Goal: Contribute content

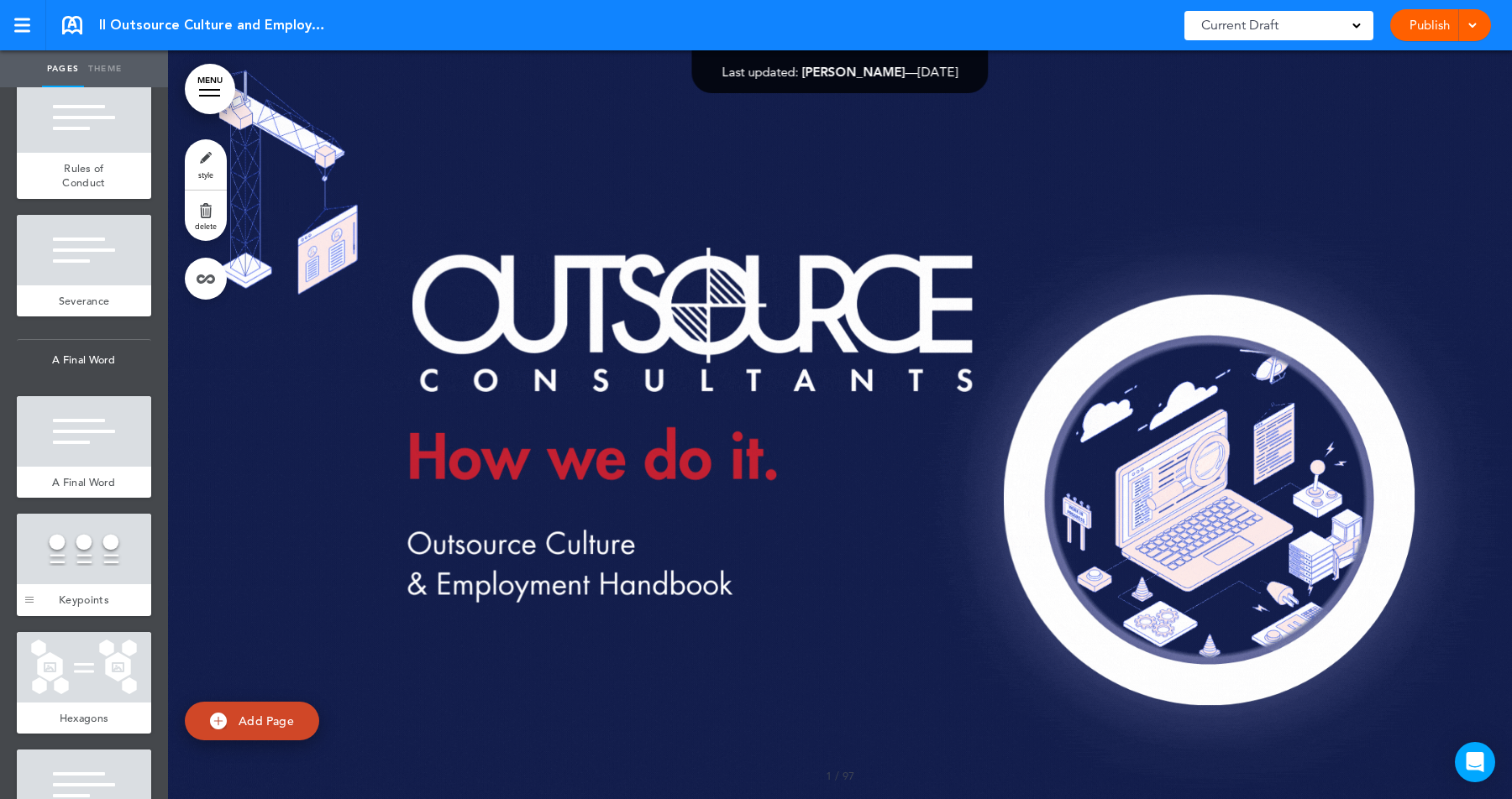
scroll to position [12951, 0]
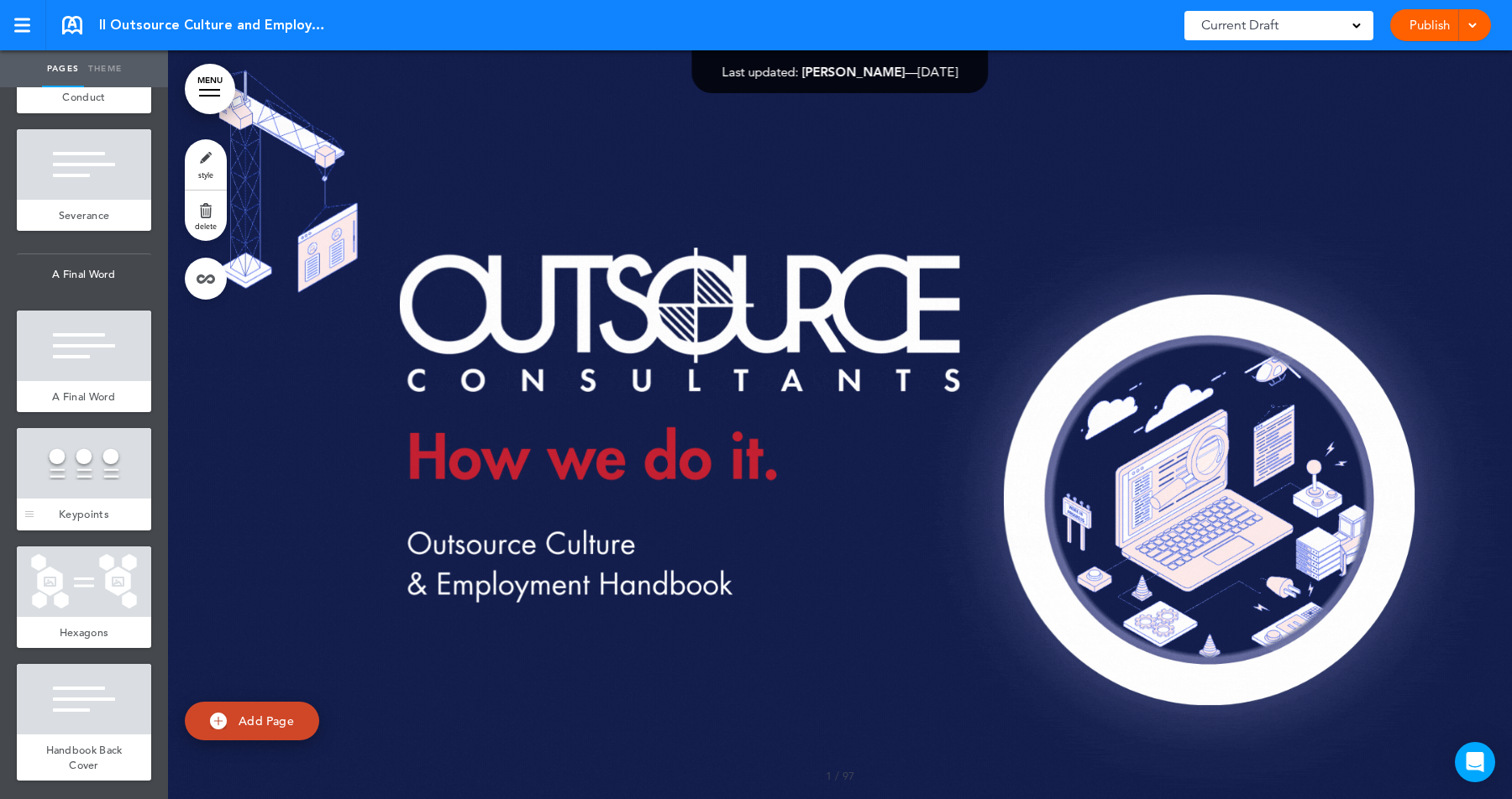
click at [83, 462] on div at bounding box center [84, 463] width 135 height 71
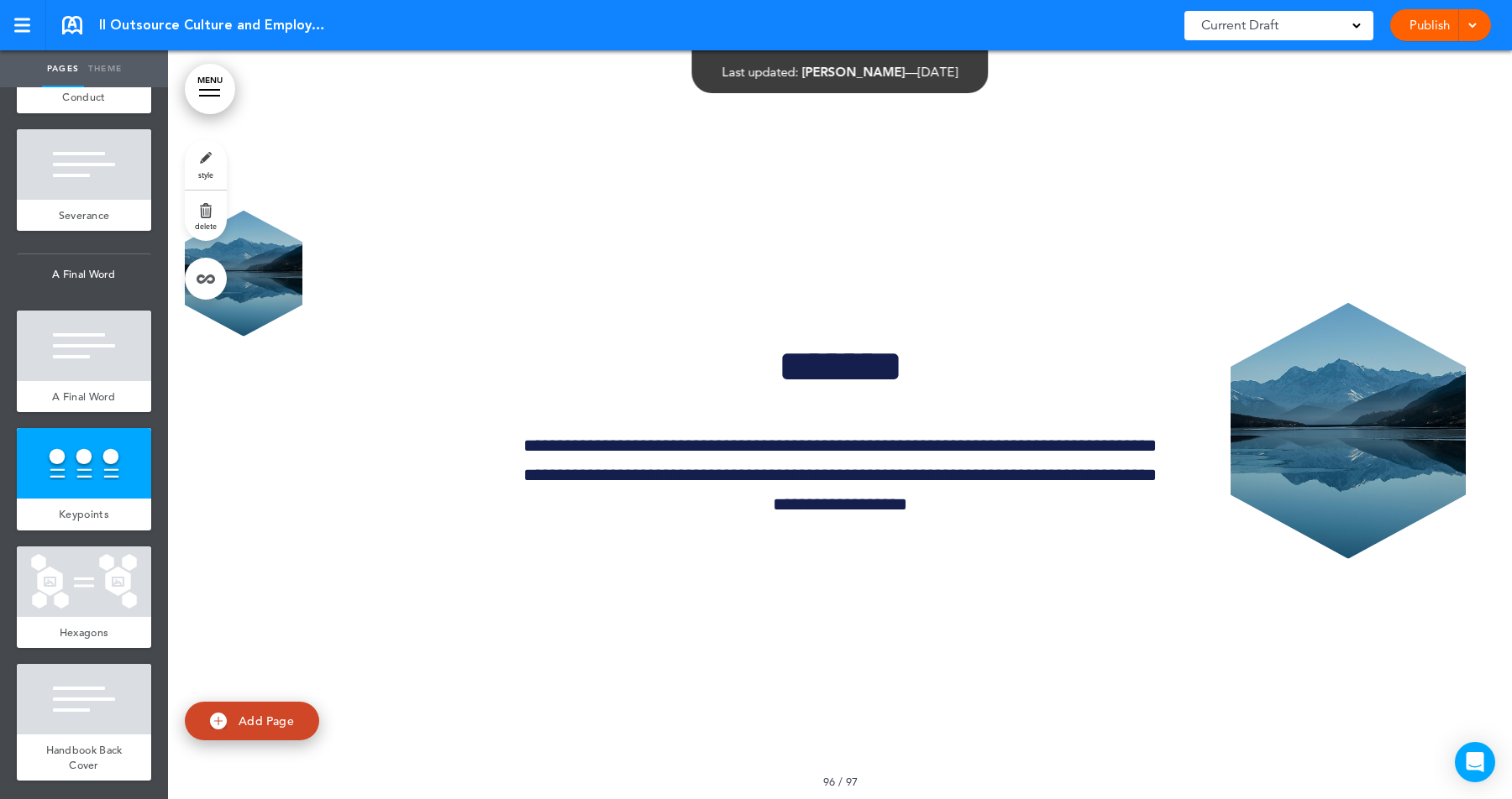
scroll to position [144738, 0]
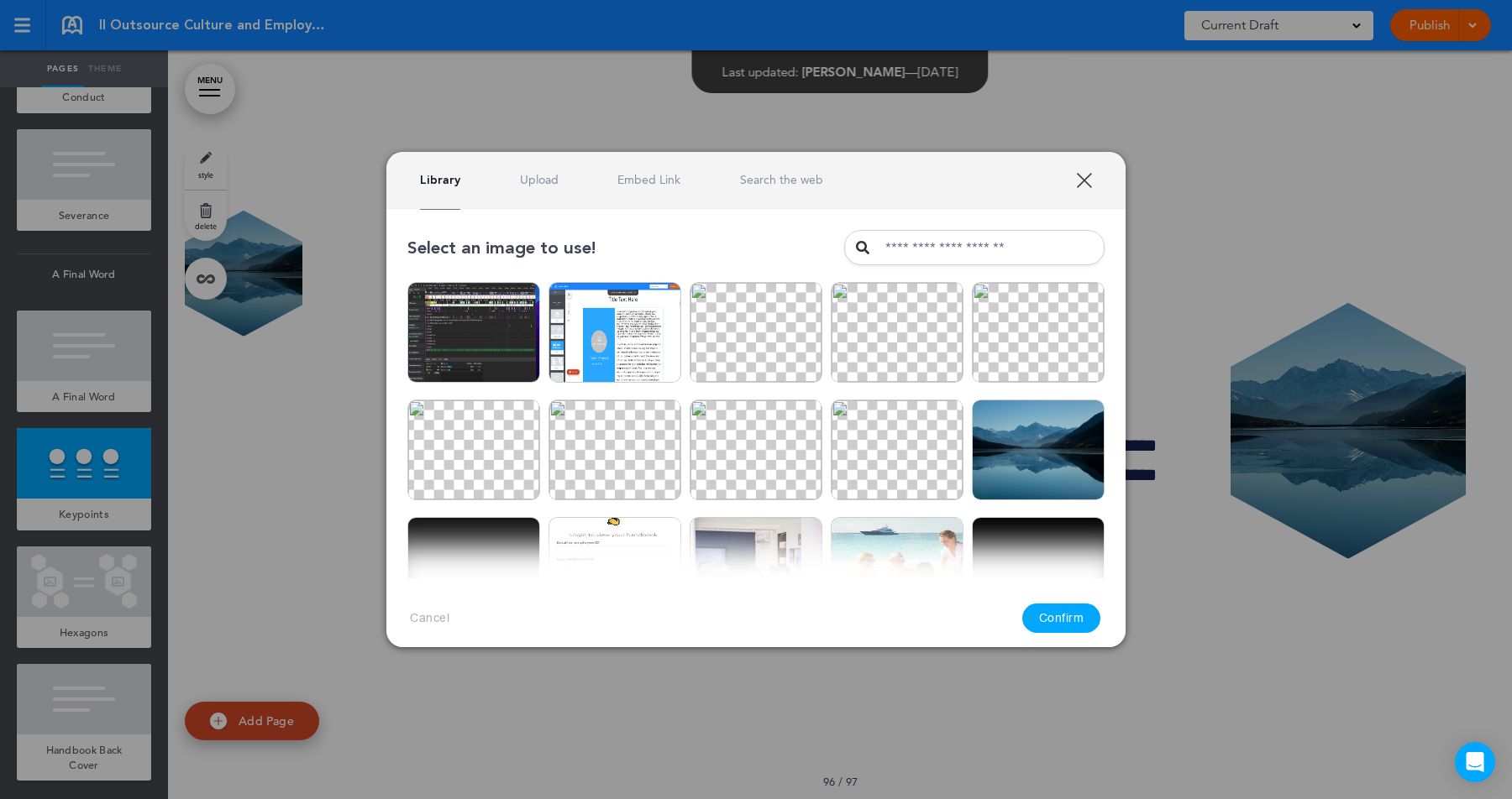
drag, startPoint x: 621, startPoint y: 452, endPoint x: 1028, endPoint y: 590, distance: 429.8
click at [621, 452] on img at bounding box center [614, 450] width 133 height 101
click at [1053, 613] on button "Confirm" at bounding box center [1061, 618] width 79 height 30
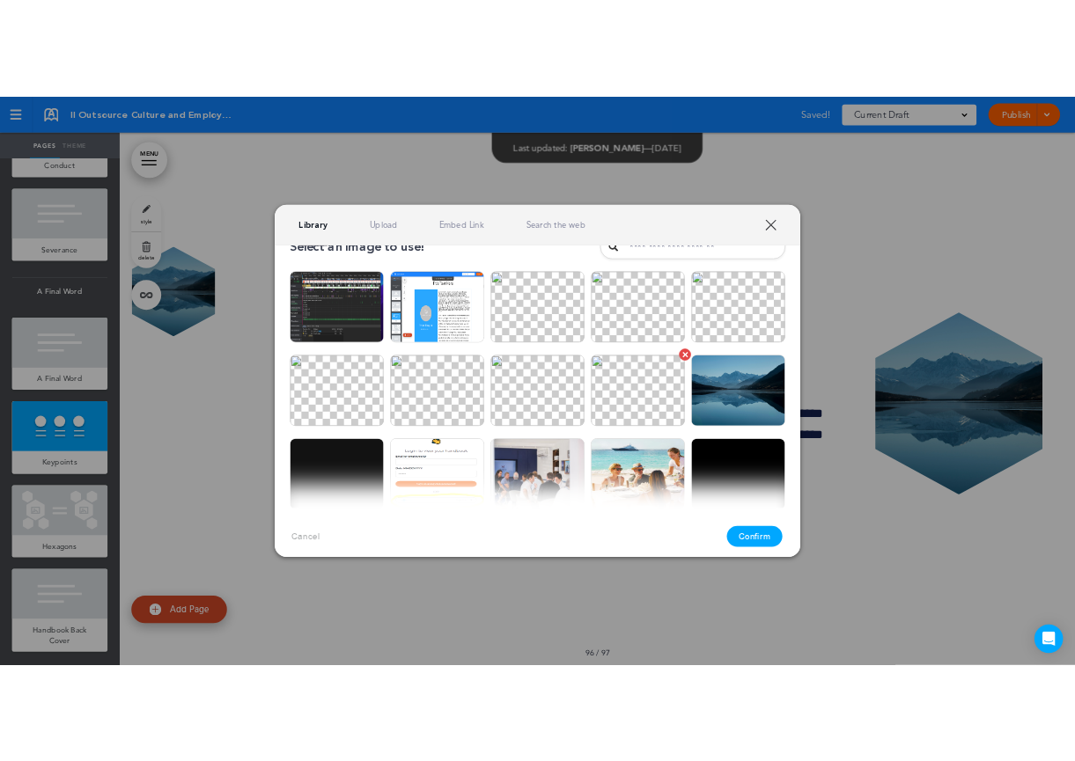
scroll to position [147, 0]
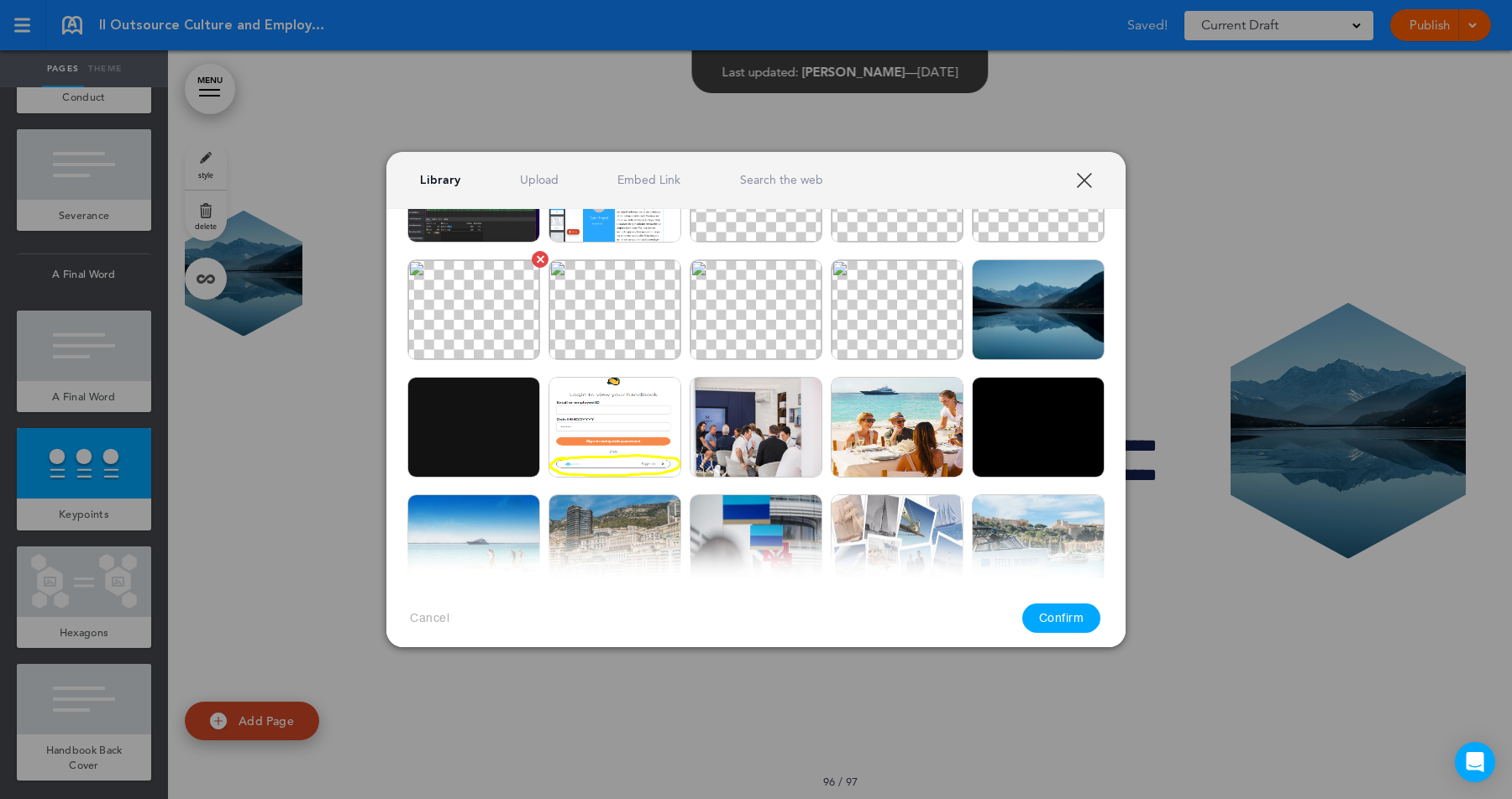
click at [474, 331] on img at bounding box center [473, 310] width 133 height 101
click at [850, 418] on img at bounding box center [897, 427] width 133 height 101
click at [1063, 621] on button "Confirm" at bounding box center [1061, 618] width 79 height 30
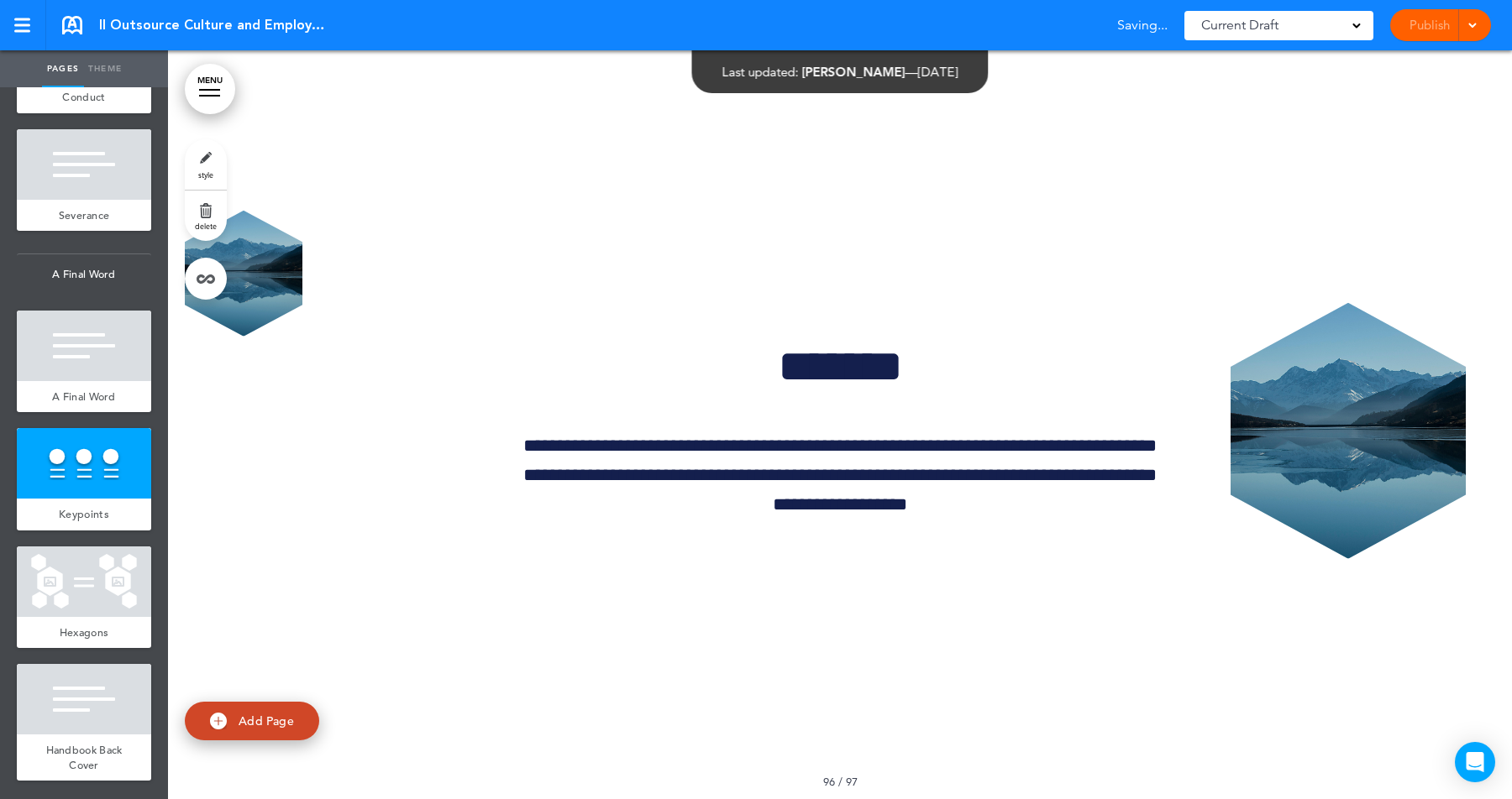
click at [862, 384] on img at bounding box center [902, 428] width 137 height 105
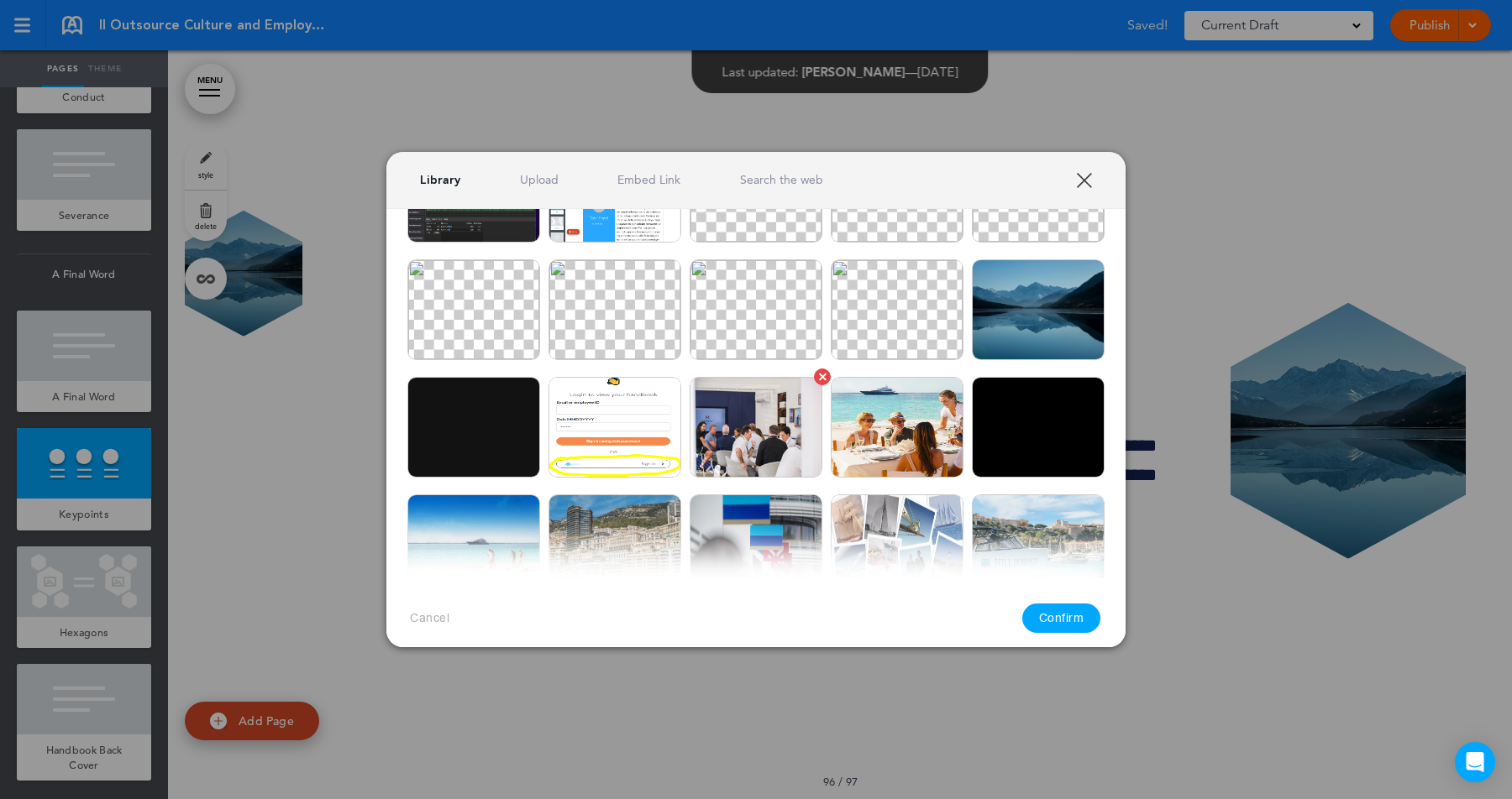
click at [772, 456] on img at bounding box center [756, 427] width 133 height 101
click at [1068, 614] on button "Confirm" at bounding box center [1061, 618] width 79 height 30
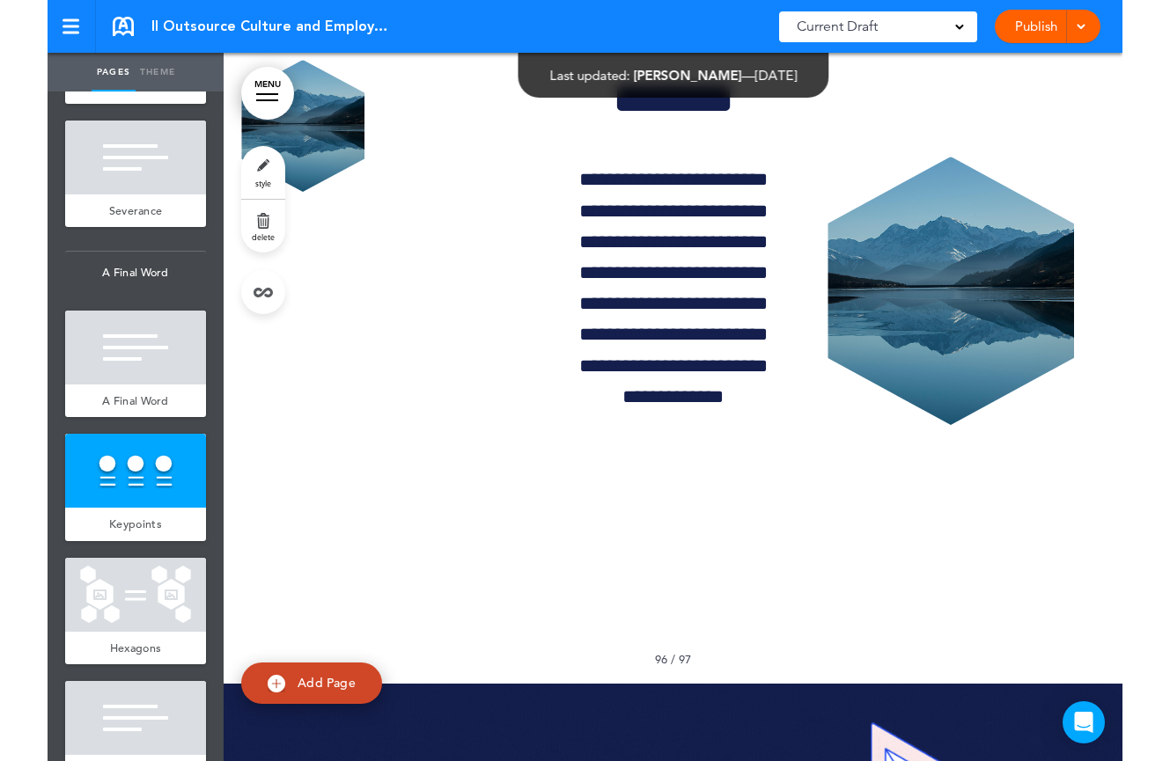
scroll to position [151803, 0]
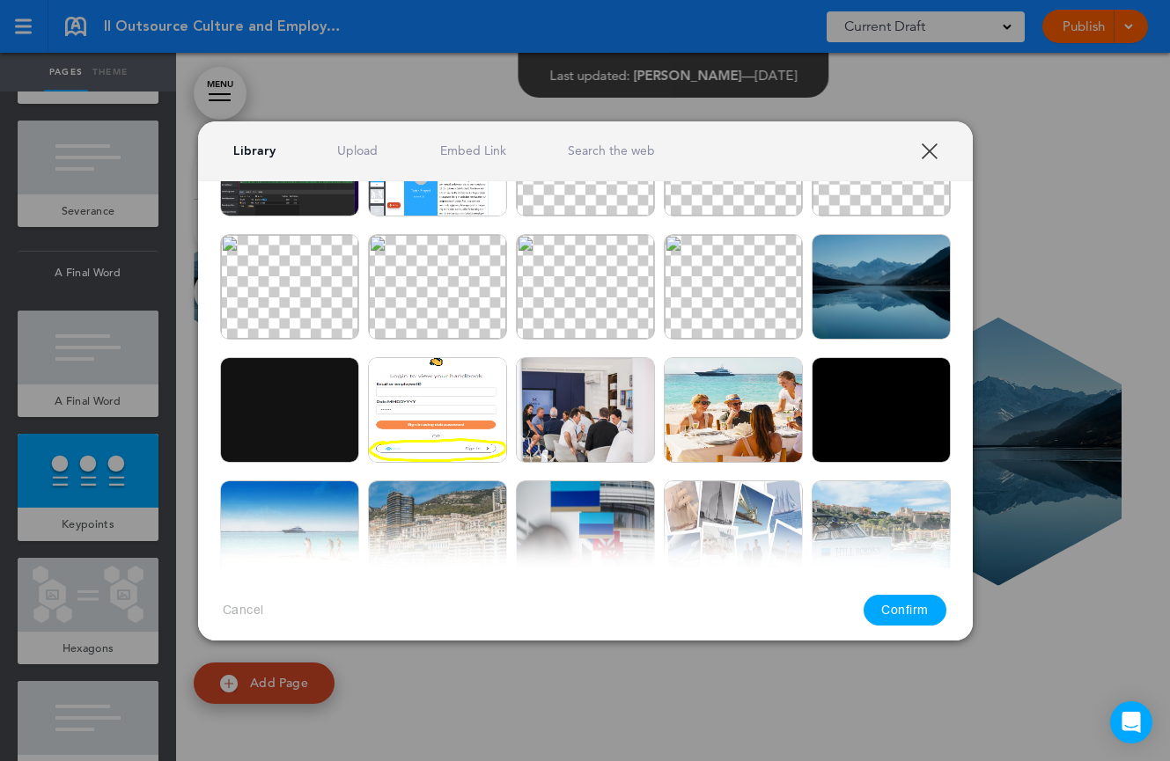
click at [734, 405] on img at bounding box center [733, 410] width 139 height 106
click at [532, 408] on img at bounding box center [585, 410] width 139 height 106
click at [886, 607] on button "Confirm" at bounding box center [905, 610] width 83 height 31
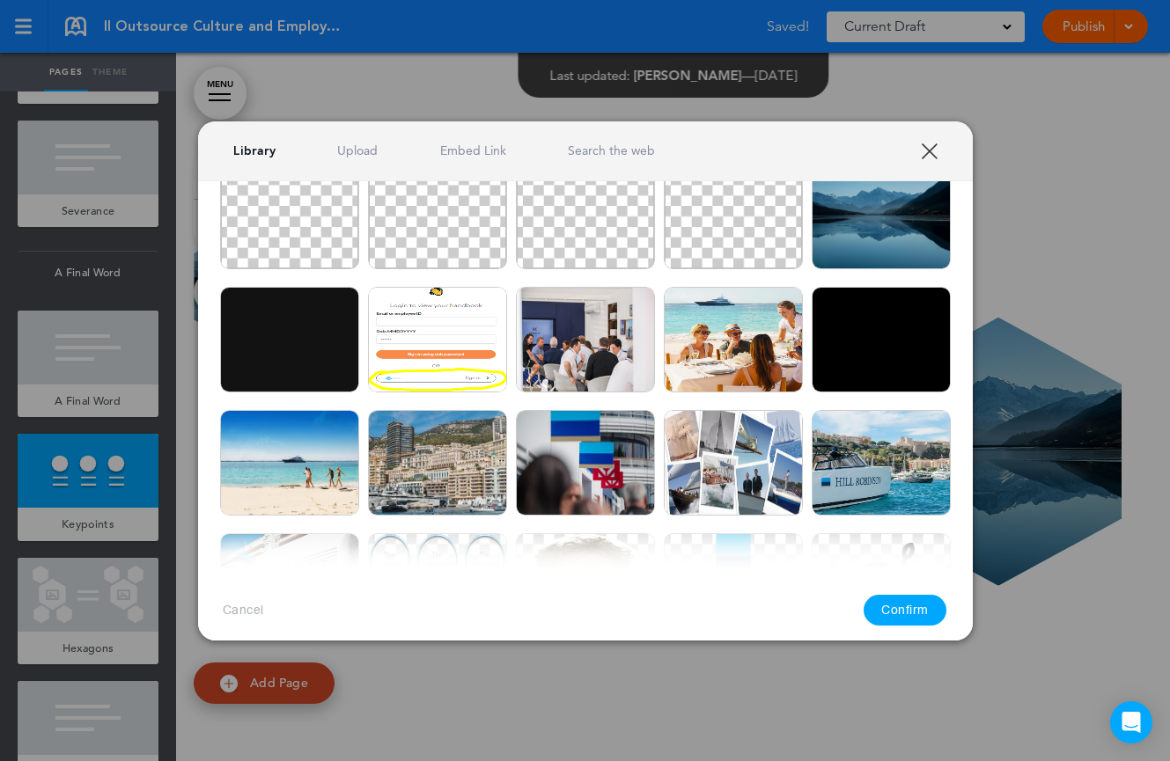
scroll to position [347, 0]
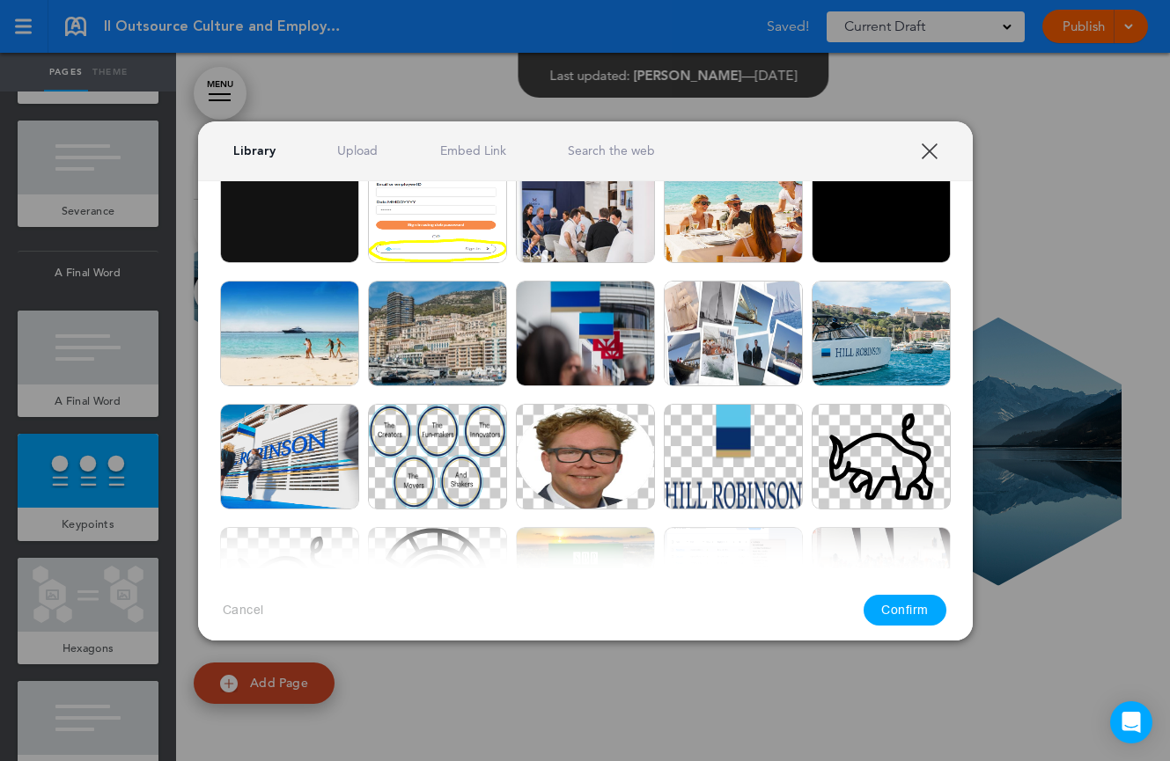
click at [316, 339] on img at bounding box center [289, 334] width 139 height 106
click at [900, 604] on button "Confirm" at bounding box center [905, 610] width 83 height 31
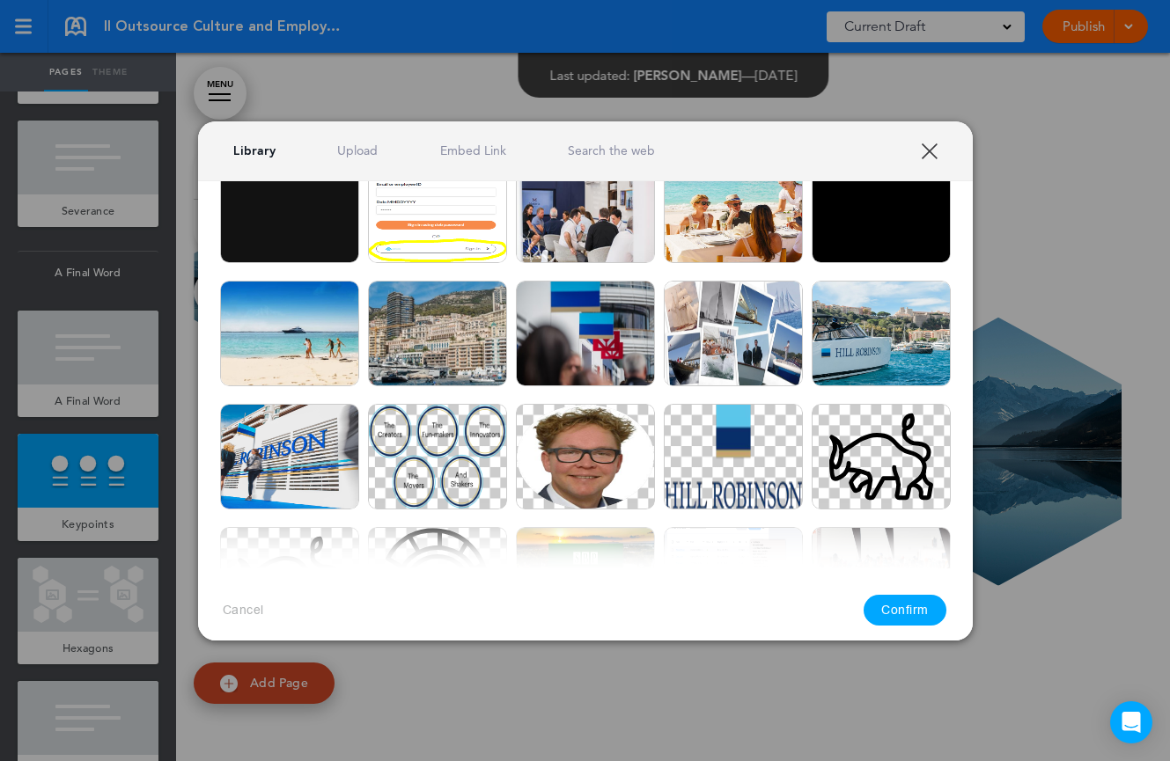
click at [598, 335] on img at bounding box center [585, 334] width 139 height 106
click at [925, 617] on button "Confirm" at bounding box center [905, 610] width 83 height 31
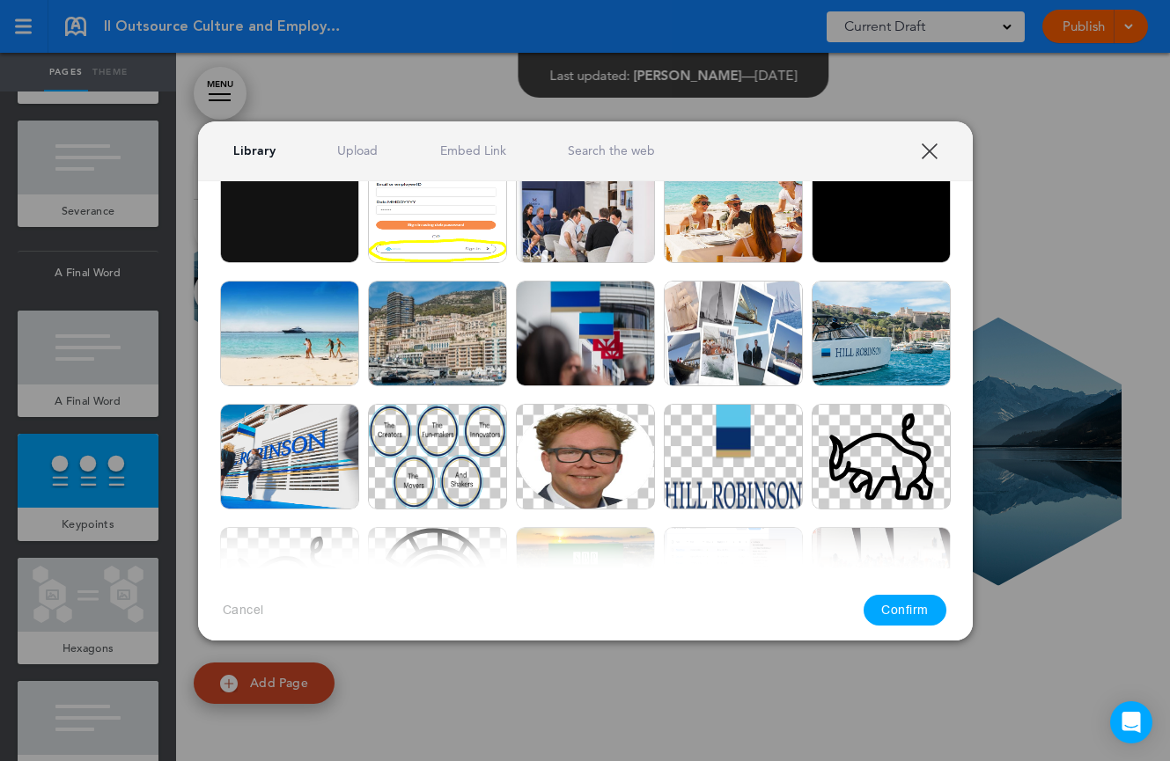
click at [879, 332] on img at bounding box center [881, 334] width 139 height 106
click at [912, 620] on button "Confirm" at bounding box center [905, 610] width 83 height 31
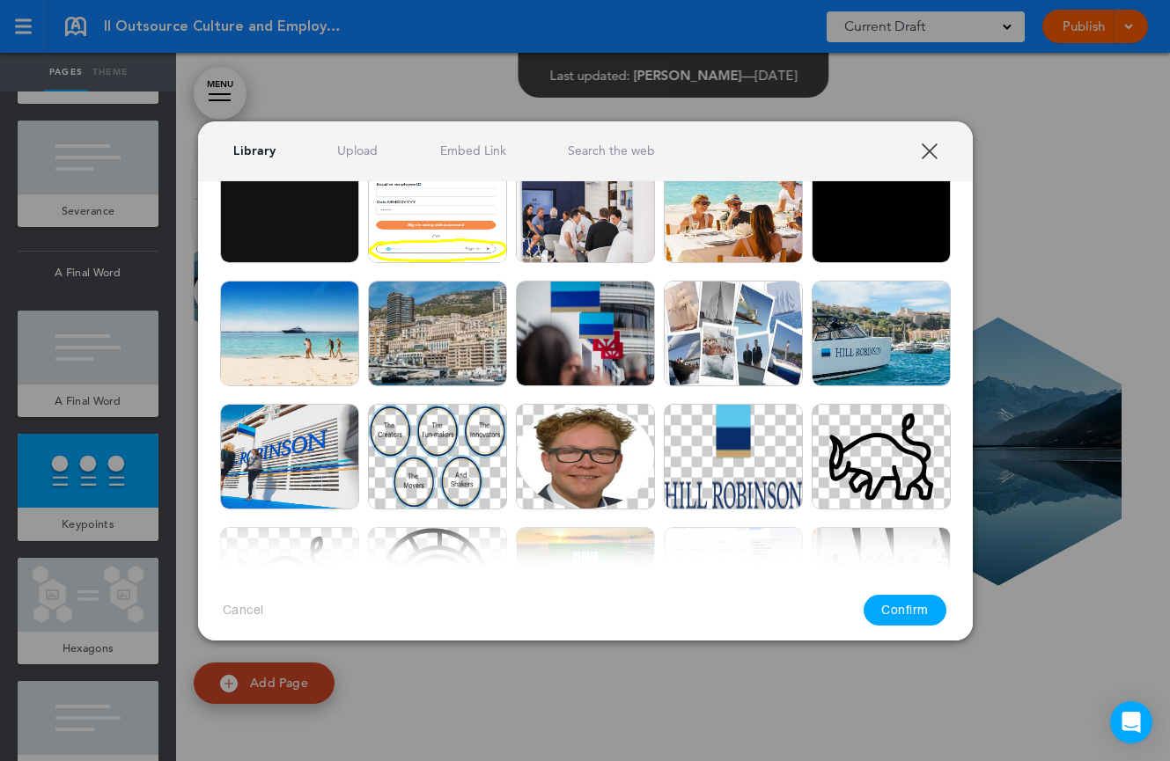
click at [629, 371] on img at bounding box center [585, 334] width 139 height 106
click at [913, 612] on button "Confirm" at bounding box center [905, 610] width 83 height 31
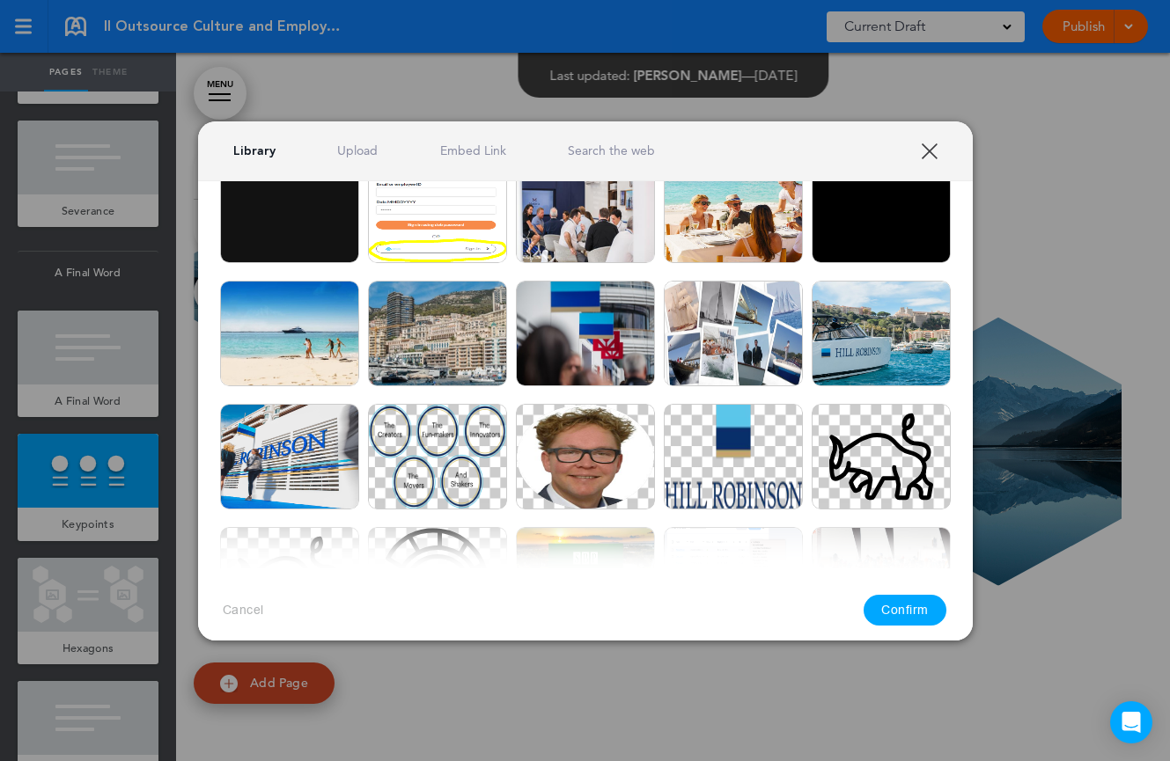
click at [894, 367] on img at bounding box center [881, 334] width 139 height 106
click at [917, 609] on button "Confirm" at bounding box center [905, 610] width 83 height 31
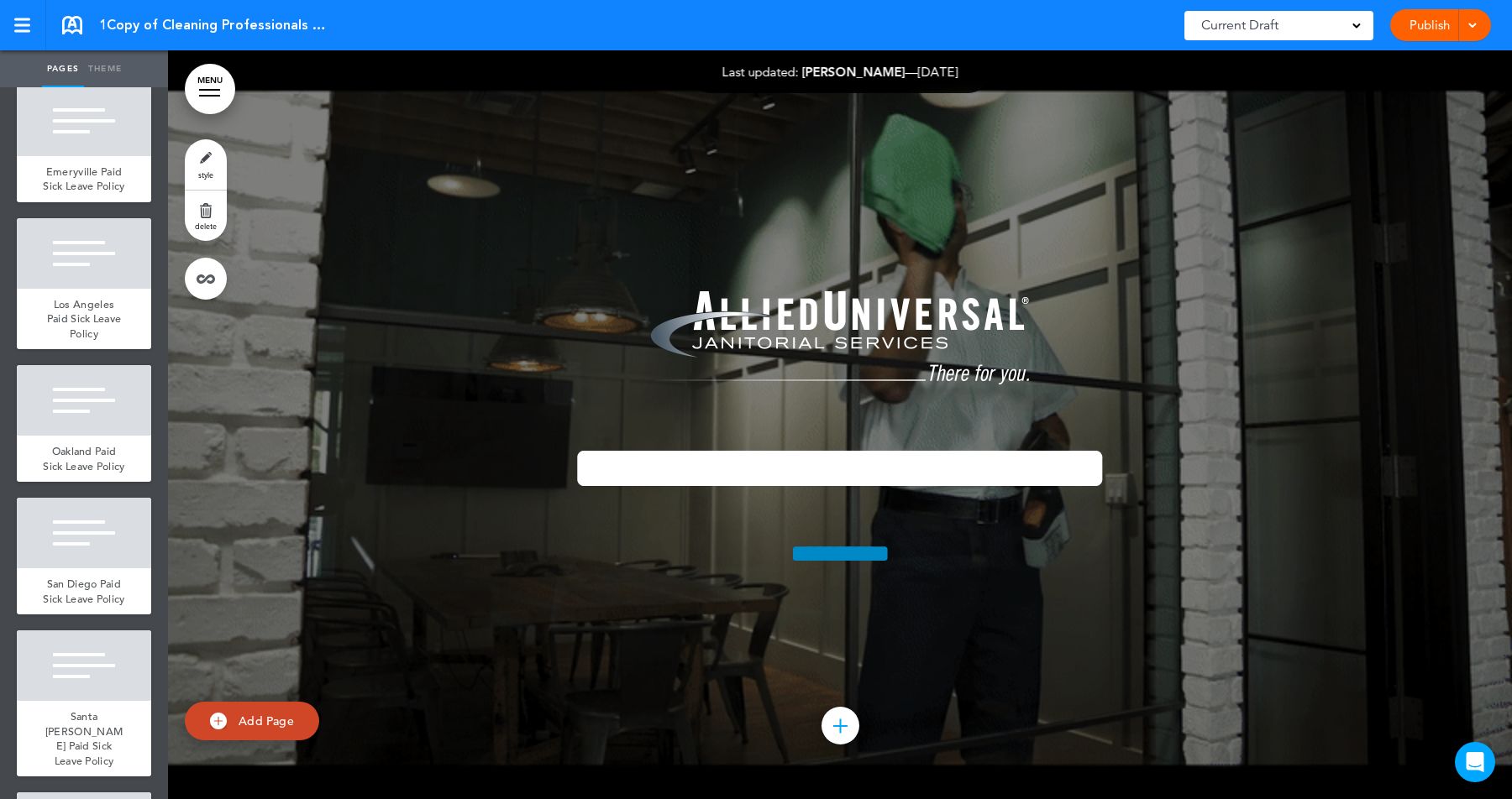
scroll to position [30273, 0]
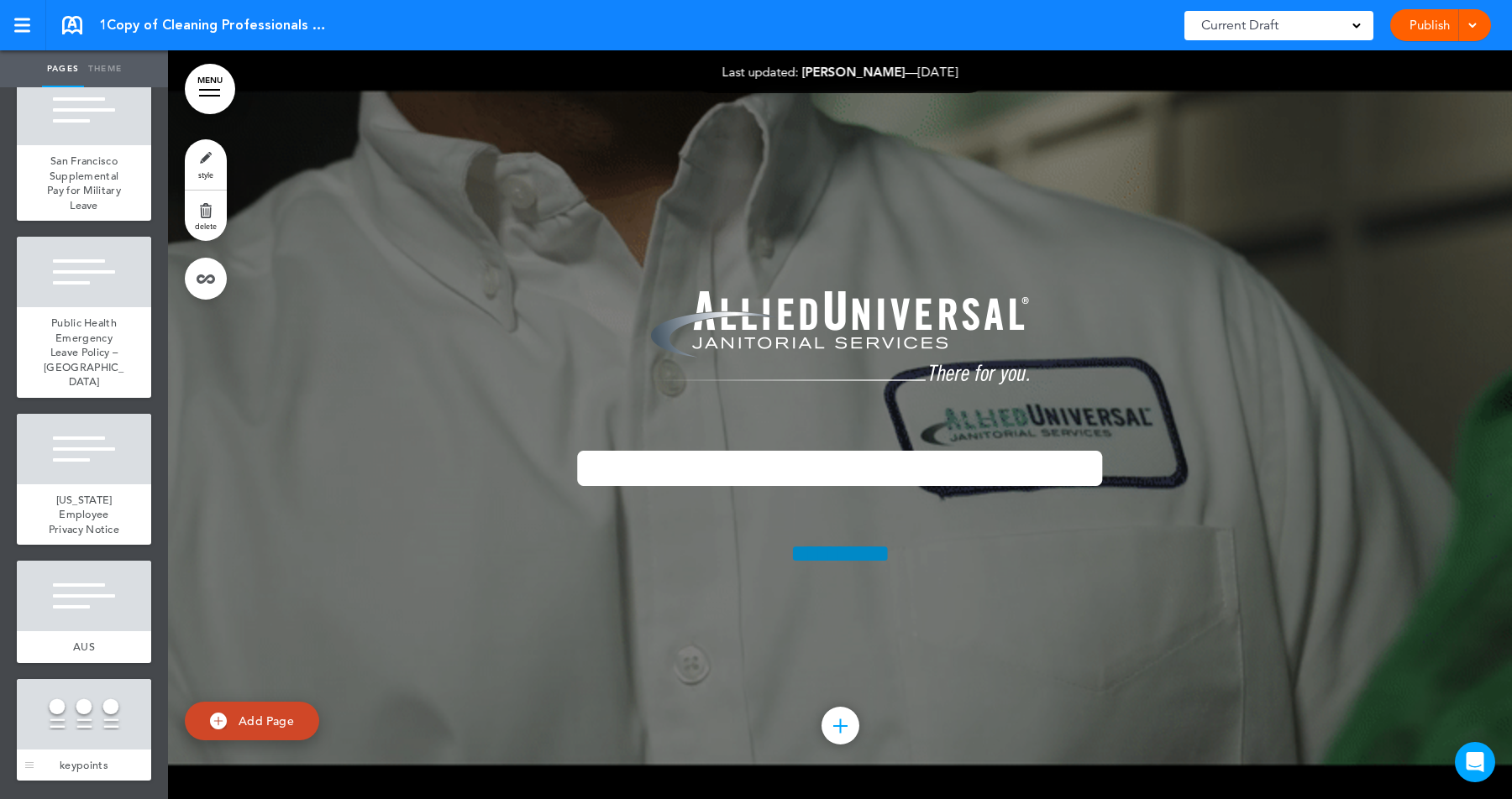
click at [74, 716] on div at bounding box center [84, 714] width 135 height 71
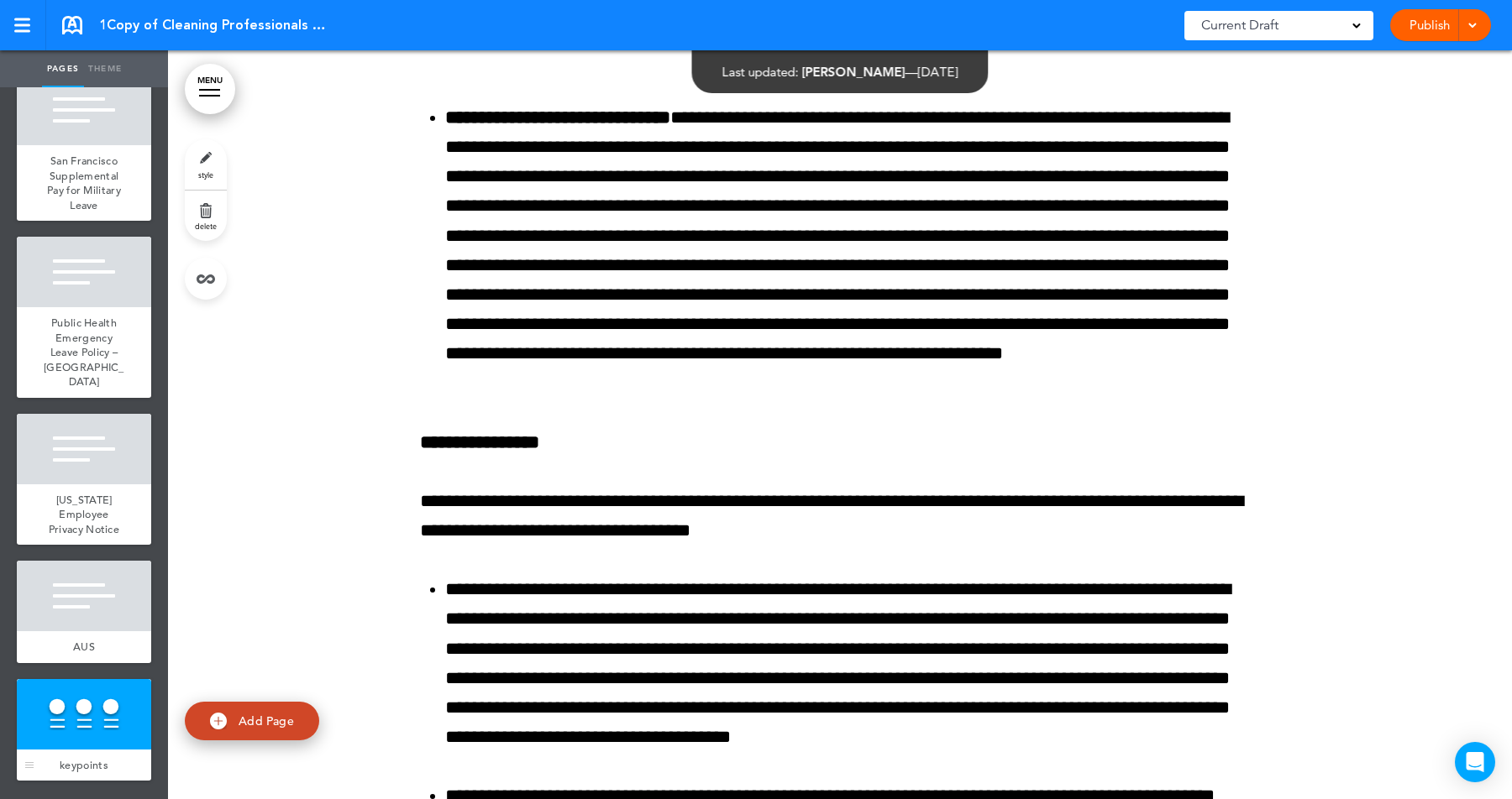
scroll to position [270175, 0]
